Goal: Submit feedback/report problem: Leave review/rating

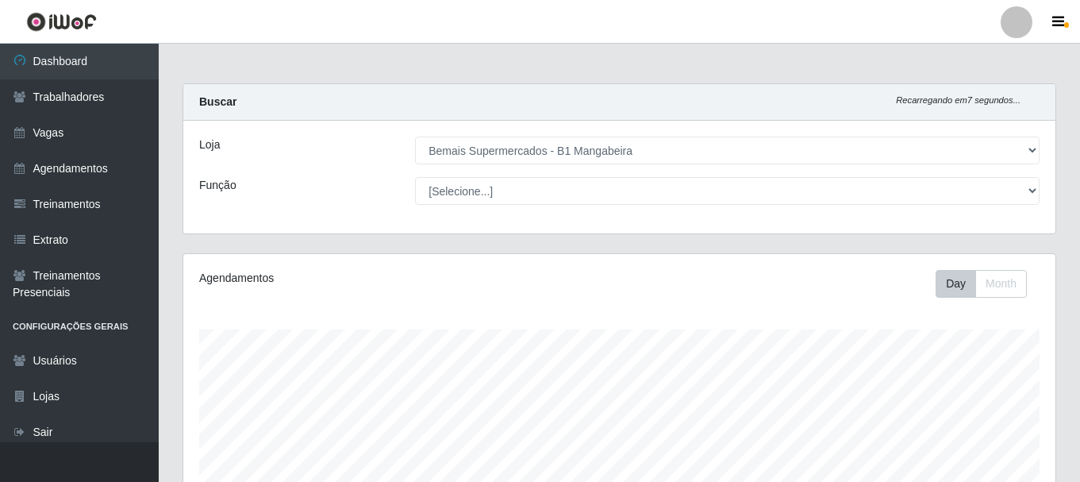
select select "403"
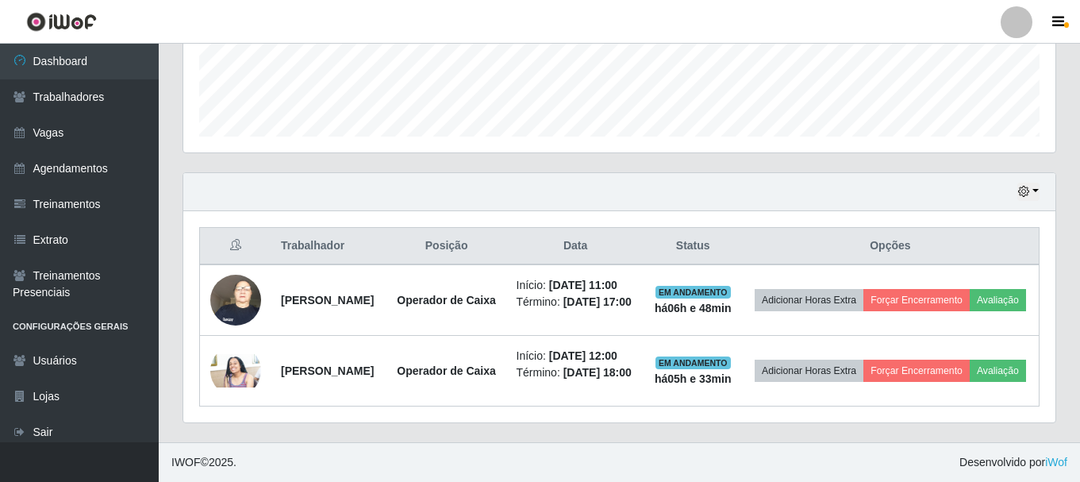
scroll to position [329, 872]
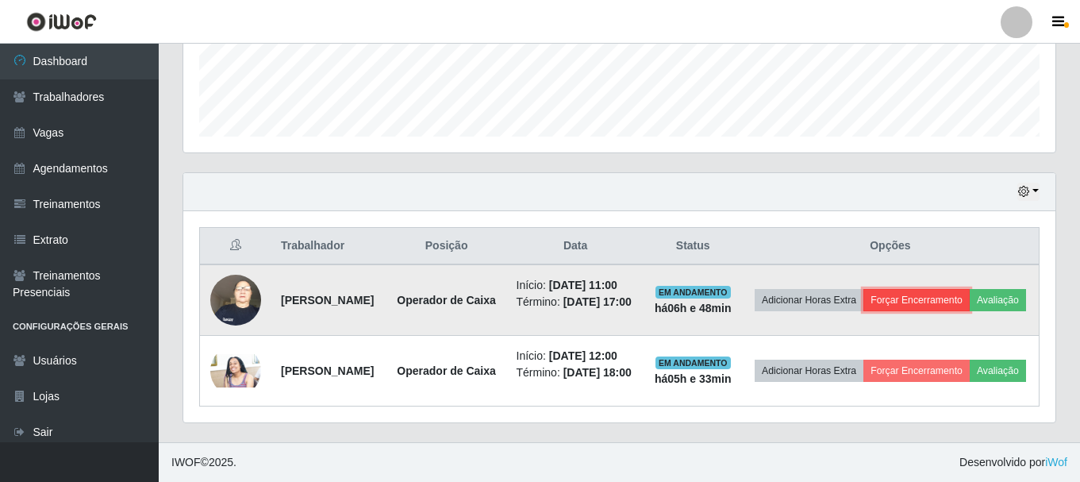
click at [950, 289] on button "Forçar Encerramento" at bounding box center [916, 300] width 106 height 22
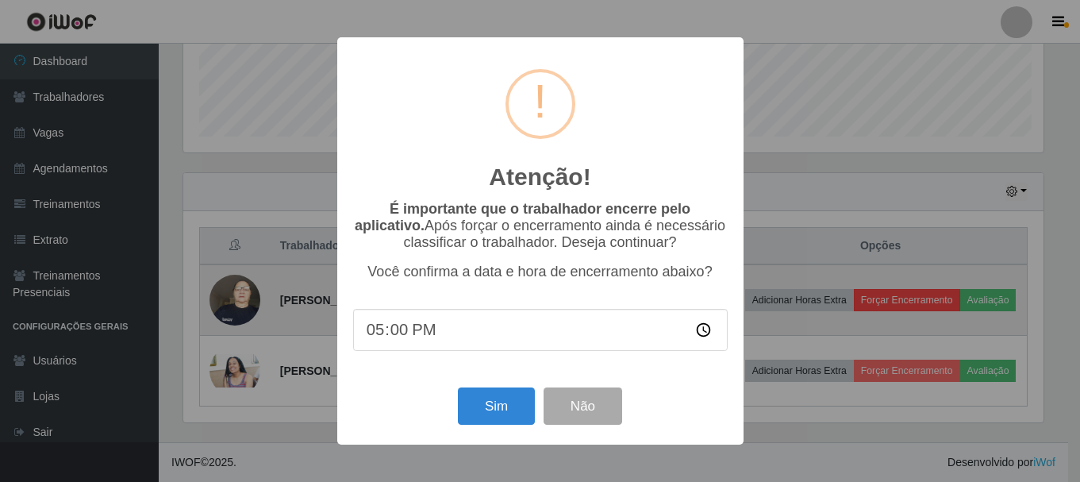
scroll to position [329, 864]
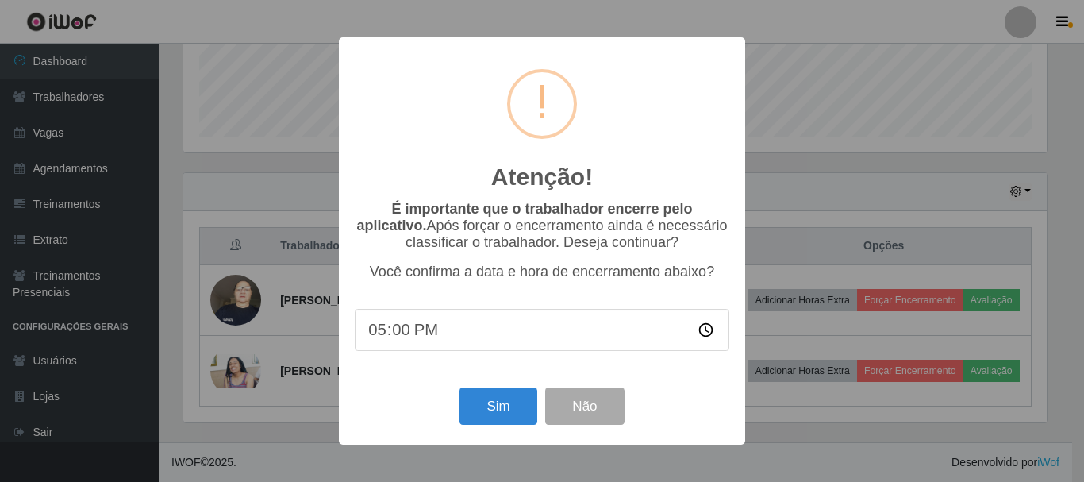
click at [388, 338] on input "17:00" at bounding box center [542, 330] width 375 height 42
click at [392, 336] on input "17:00" at bounding box center [542, 330] width 375 height 42
type input "17:35"
click at [492, 411] on button "Sim" at bounding box center [497, 405] width 77 height 37
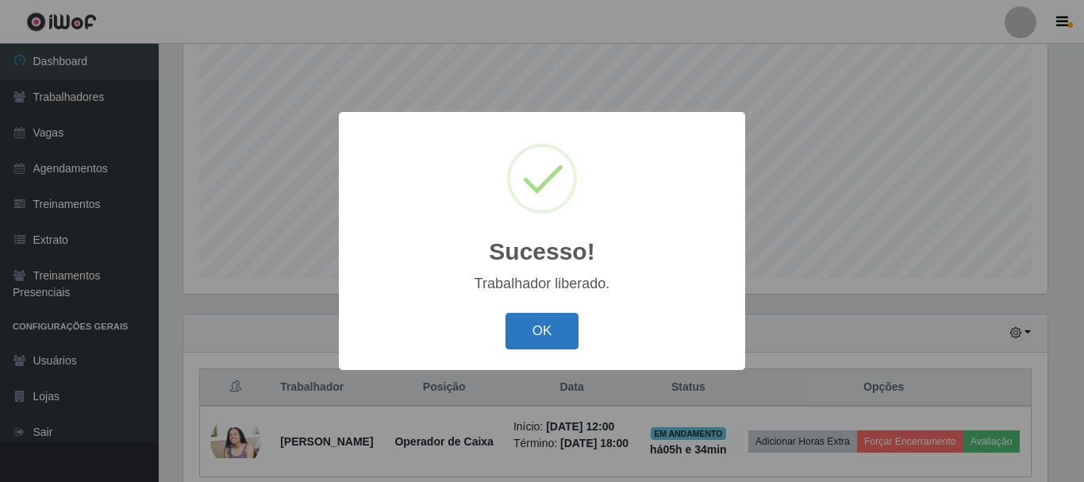
click at [547, 328] on button "OK" at bounding box center [542, 331] width 74 height 37
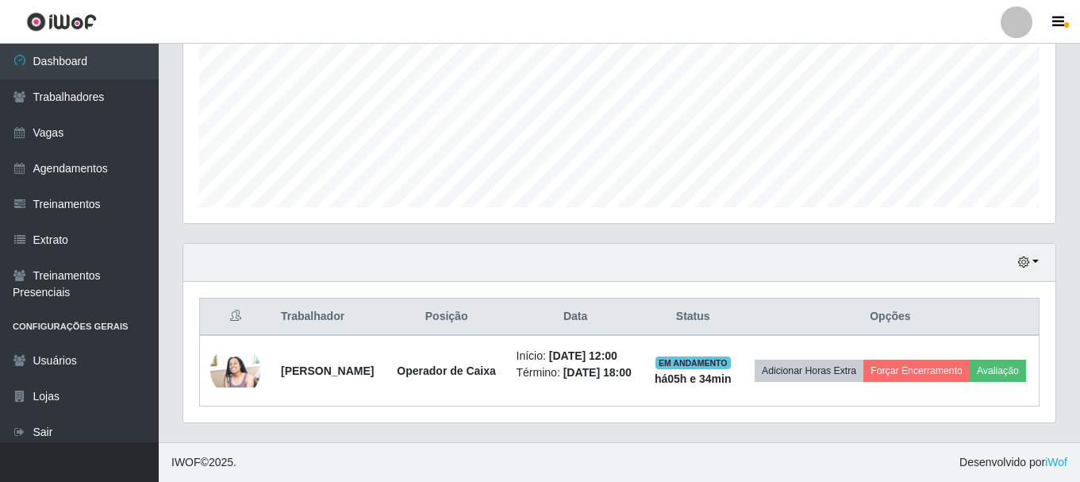
scroll to position [372, 0]
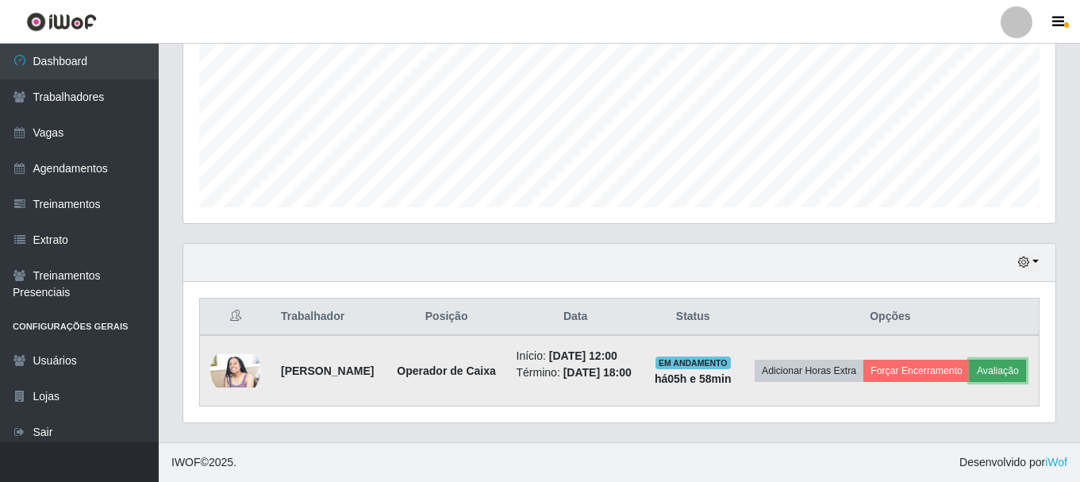
click at [970, 382] on button "Avaliação" at bounding box center [998, 370] width 56 height 22
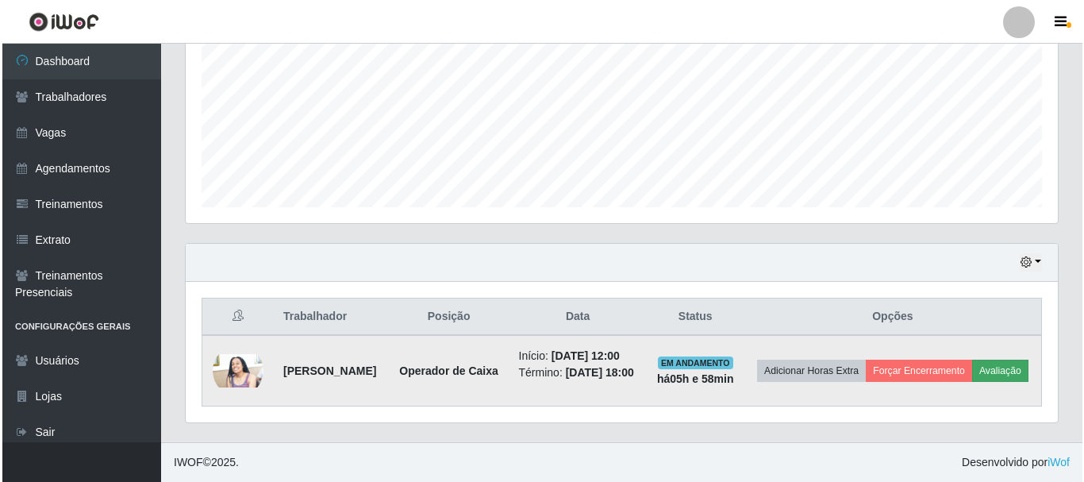
scroll to position [329, 864]
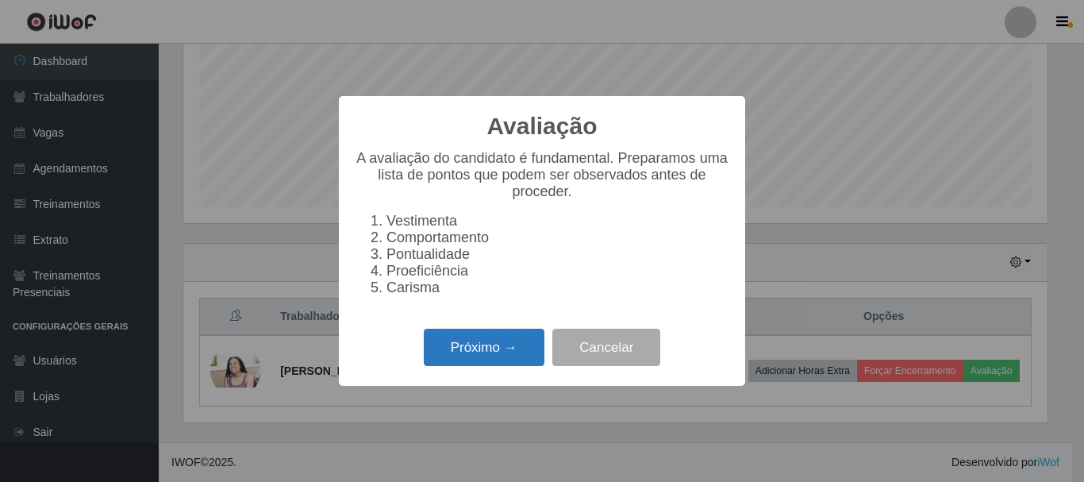
click at [490, 366] on button "Próximo →" at bounding box center [484, 346] width 121 height 37
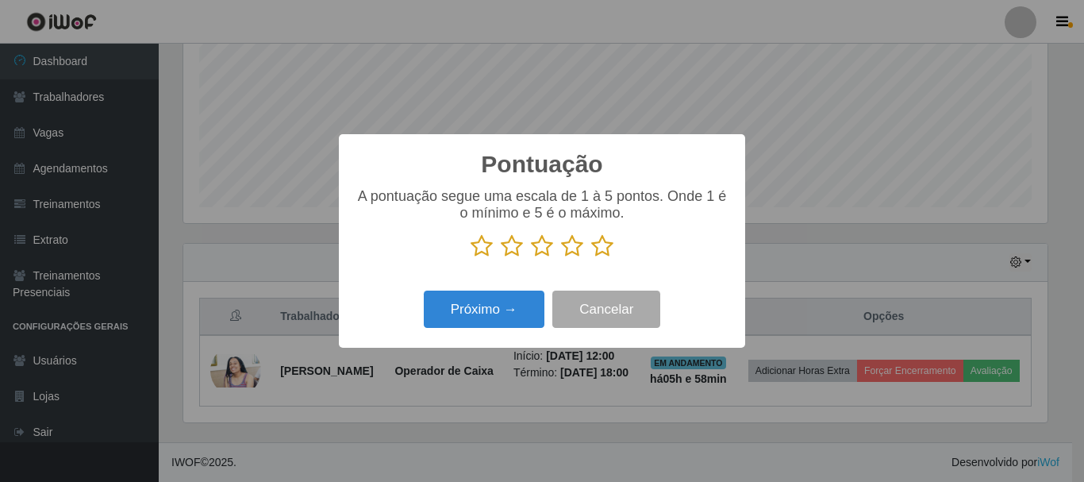
scroll to position [793113, 792579]
click at [607, 252] on icon at bounding box center [602, 246] width 22 height 24
click at [591, 258] on input "radio" at bounding box center [591, 258] width 0 height 0
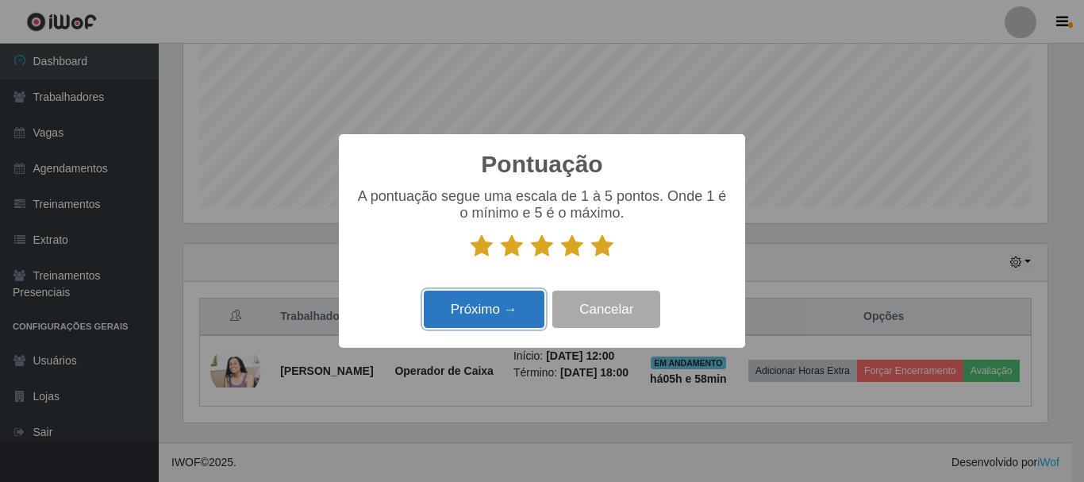
click at [505, 301] on button "Próximo →" at bounding box center [484, 308] width 121 height 37
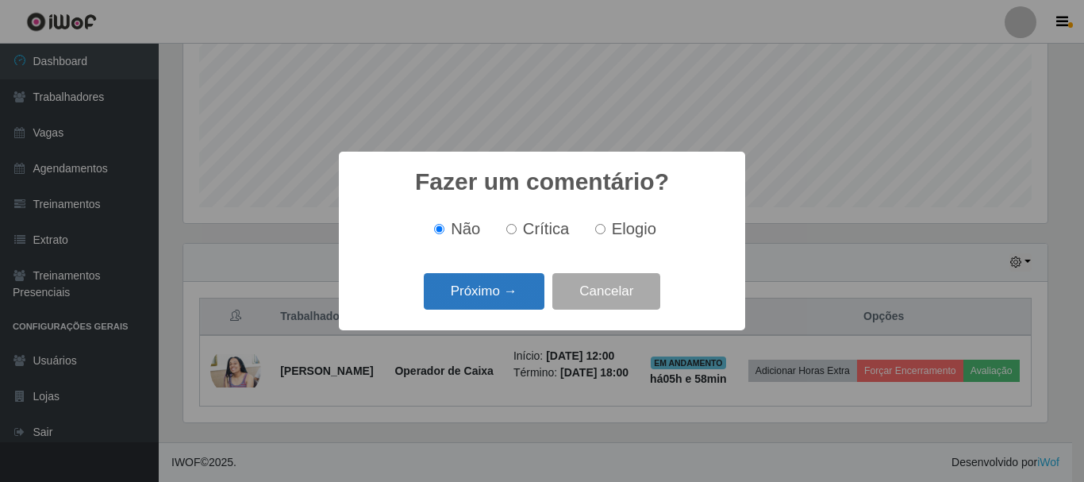
click at [459, 302] on button "Próximo →" at bounding box center [484, 291] width 121 height 37
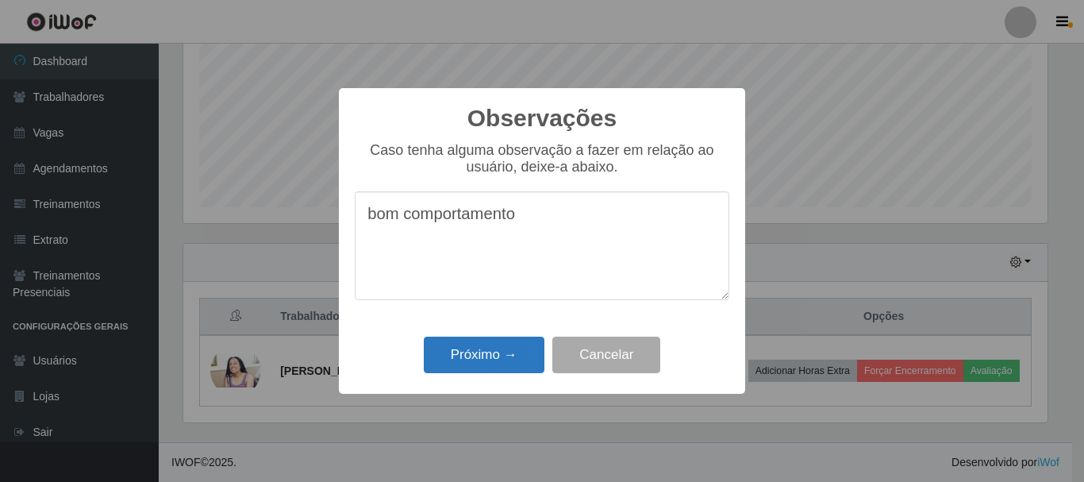
type textarea "bom comportamento"
click at [533, 342] on button "Próximo →" at bounding box center [484, 354] width 121 height 37
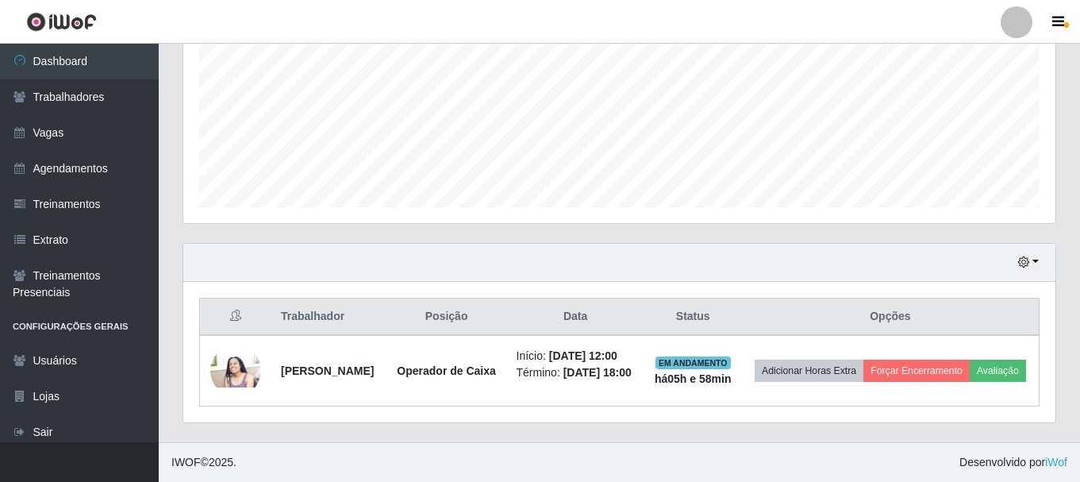
scroll to position [360, 0]
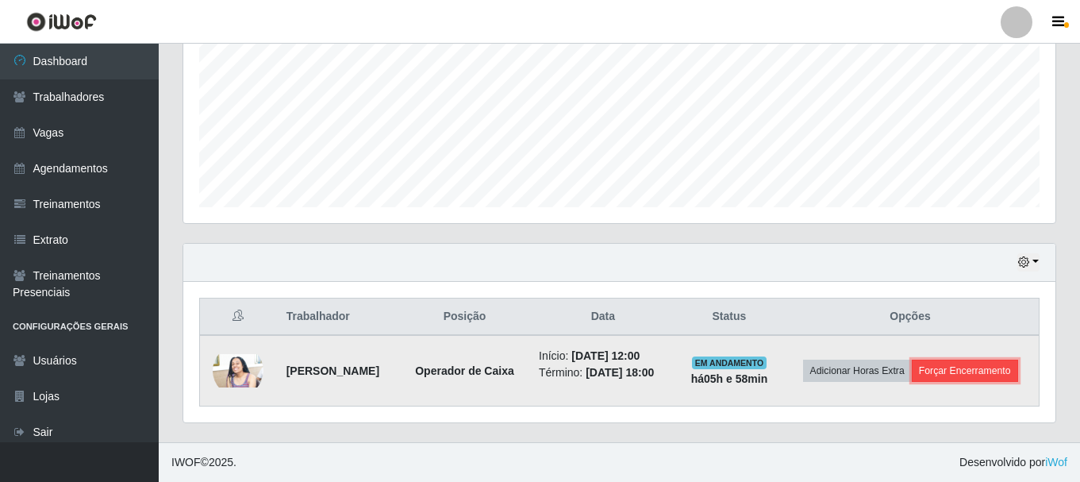
click at [949, 369] on button "Forçar Encerramento" at bounding box center [965, 370] width 106 height 22
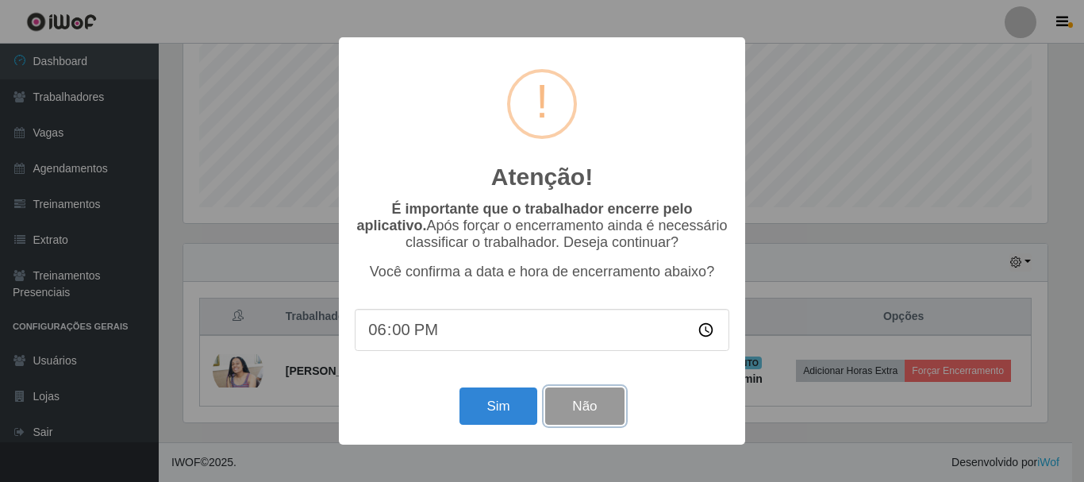
click at [590, 405] on button "Não" at bounding box center [584, 405] width 79 height 37
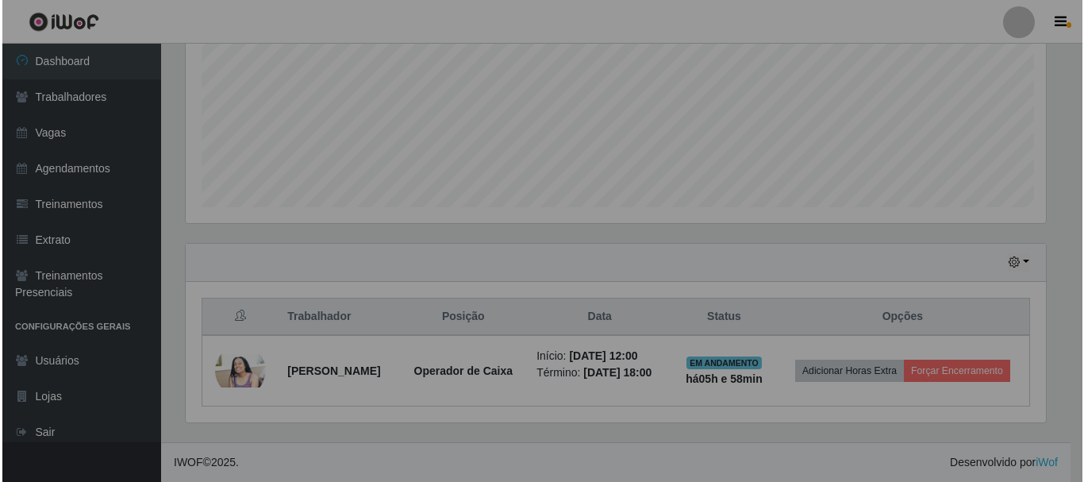
scroll to position [329, 872]
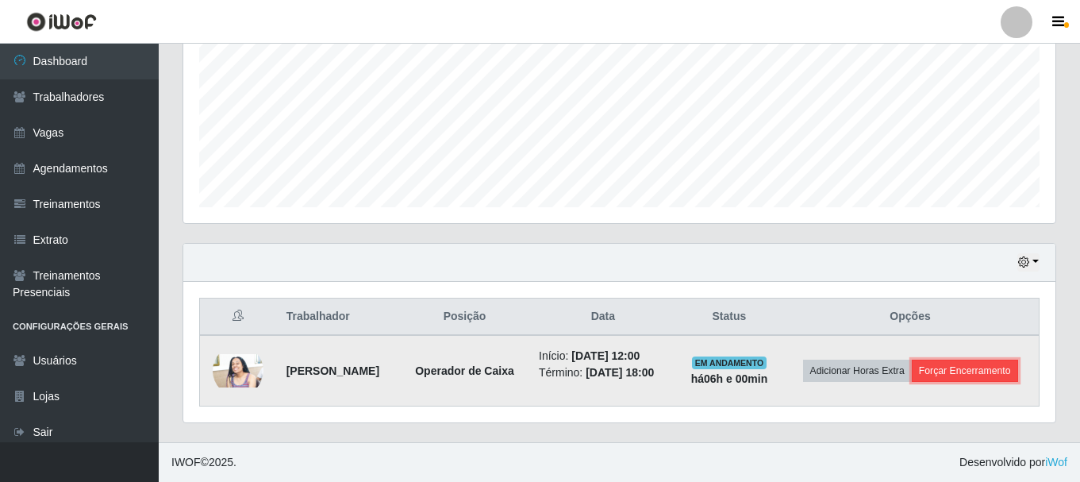
click at [1000, 367] on button "Forçar Encerramento" at bounding box center [965, 370] width 106 height 22
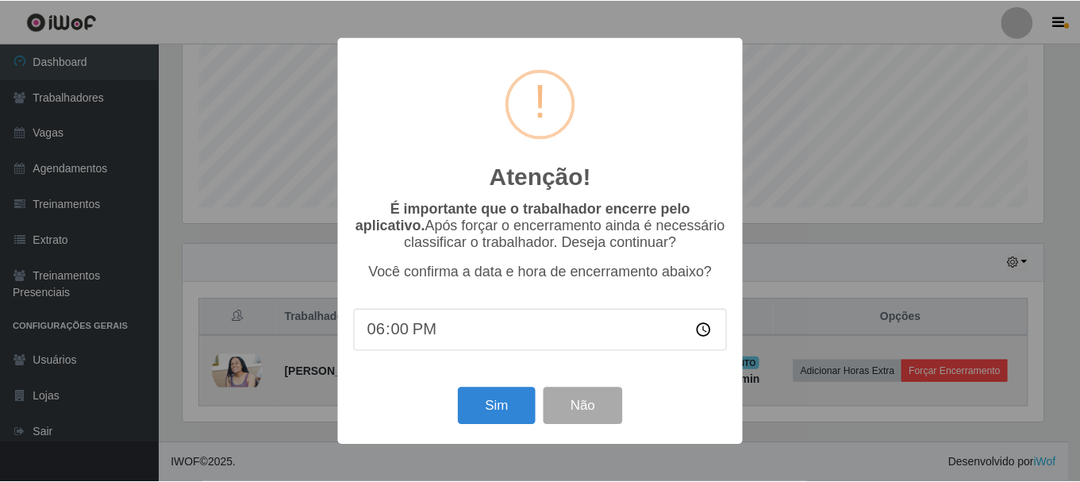
scroll to position [329, 864]
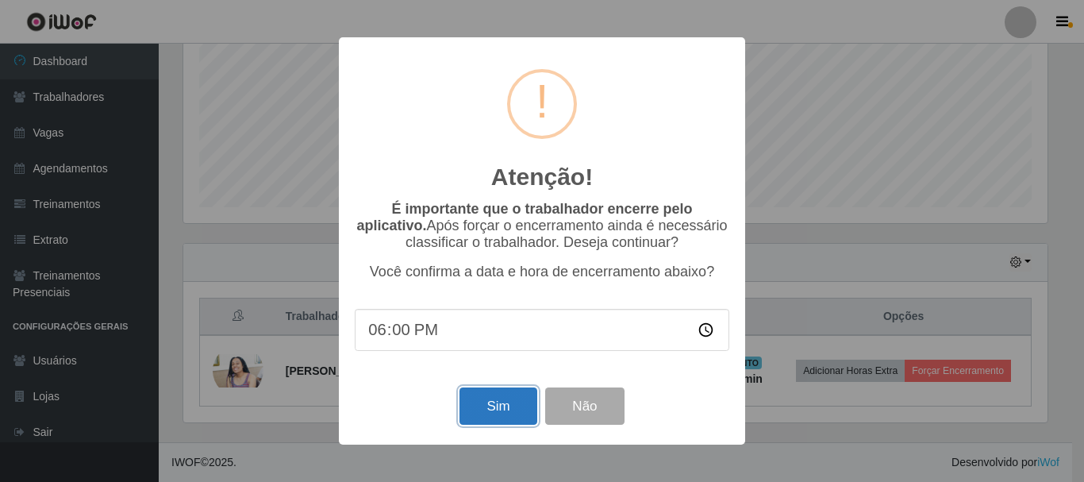
click at [498, 403] on button "Sim" at bounding box center [497, 405] width 77 height 37
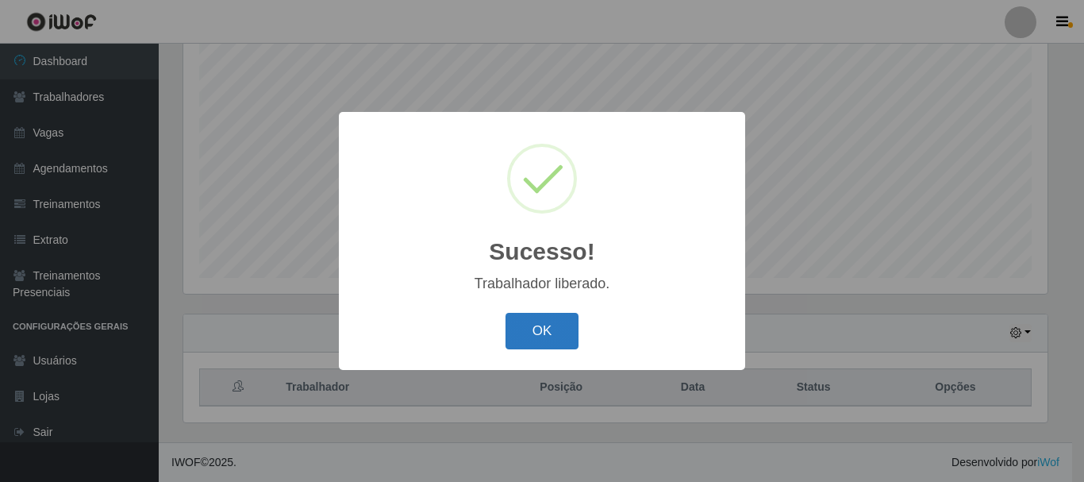
click at [559, 342] on button "OK" at bounding box center [542, 331] width 74 height 37
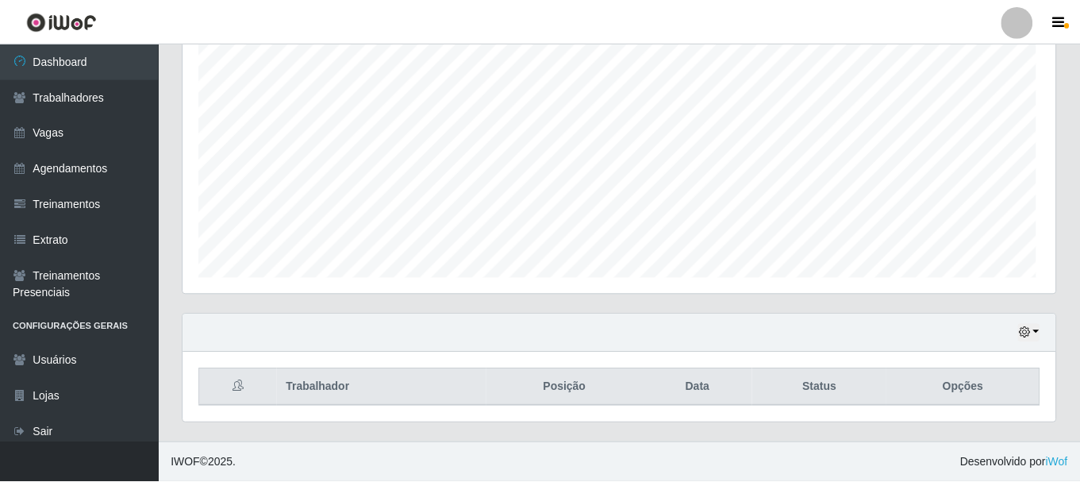
scroll to position [329, 872]
